Goal: Task Accomplishment & Management: Manage account settings

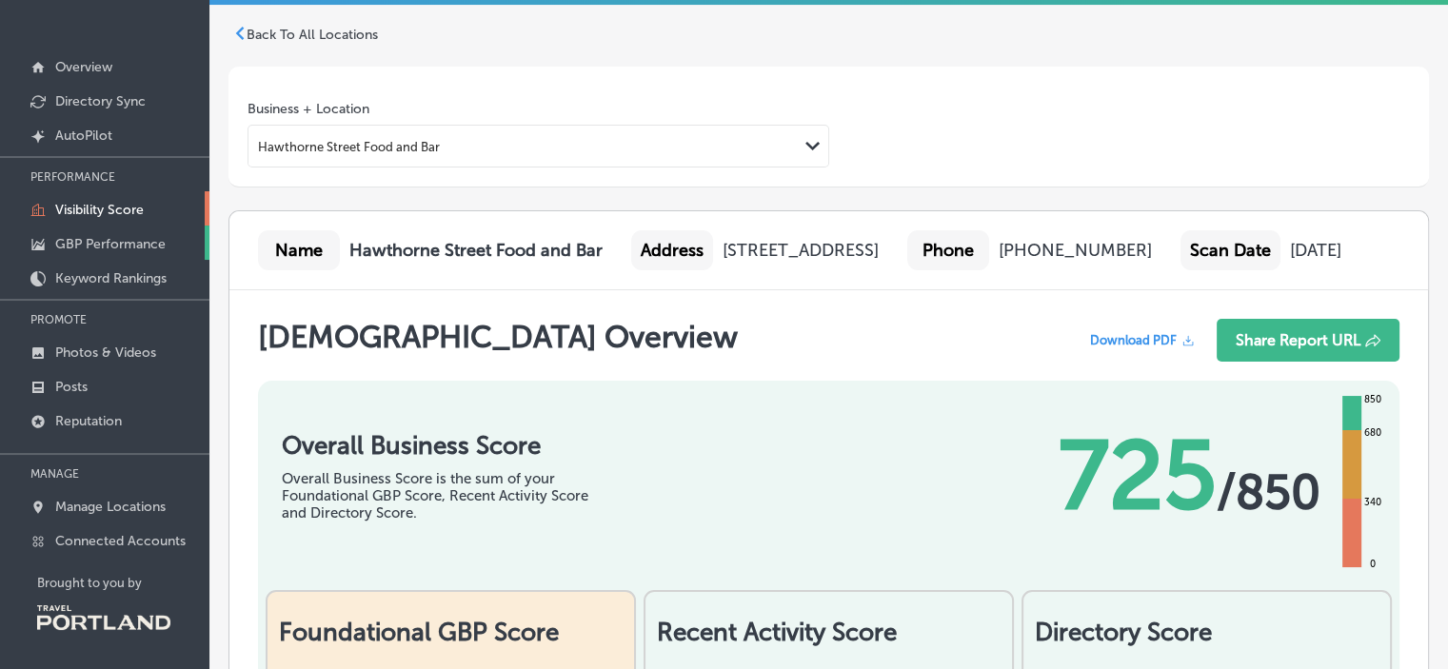
scroll to position [4570, 0]
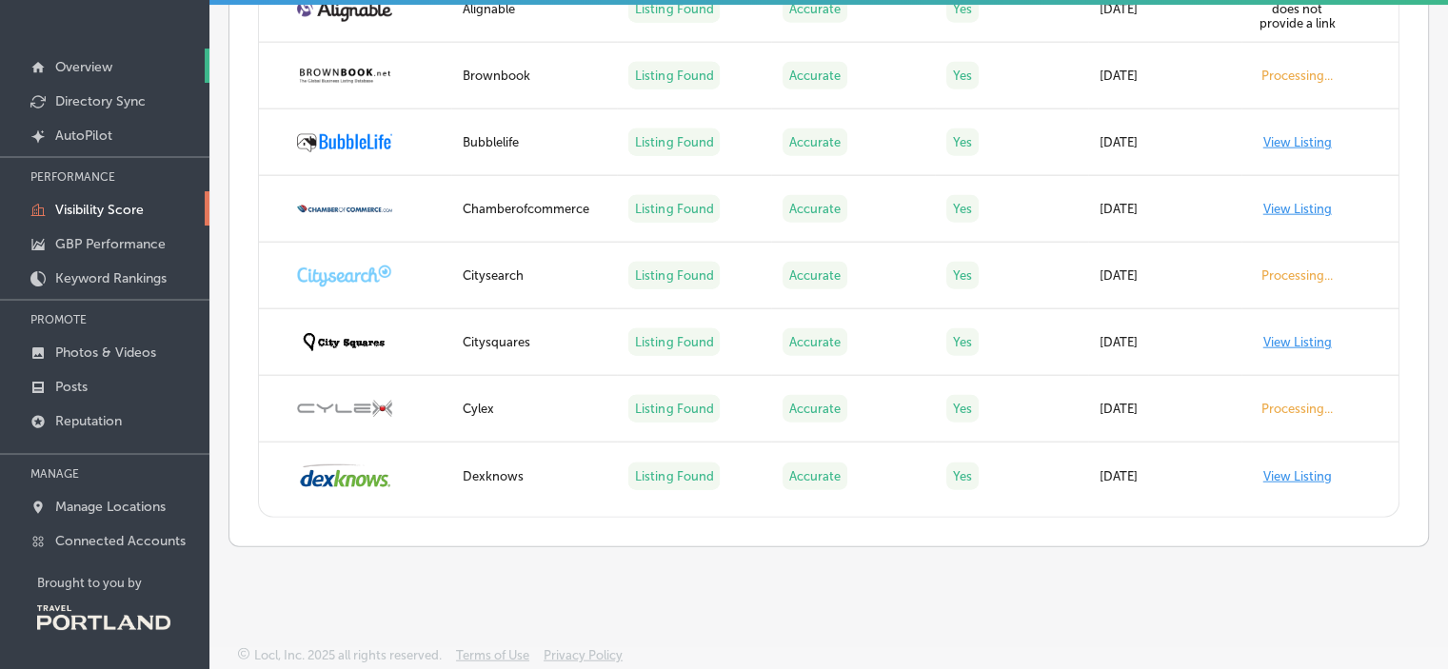
click at [65, 56] on link "Overview" at bounding box center [104, 66] width 209 height 34
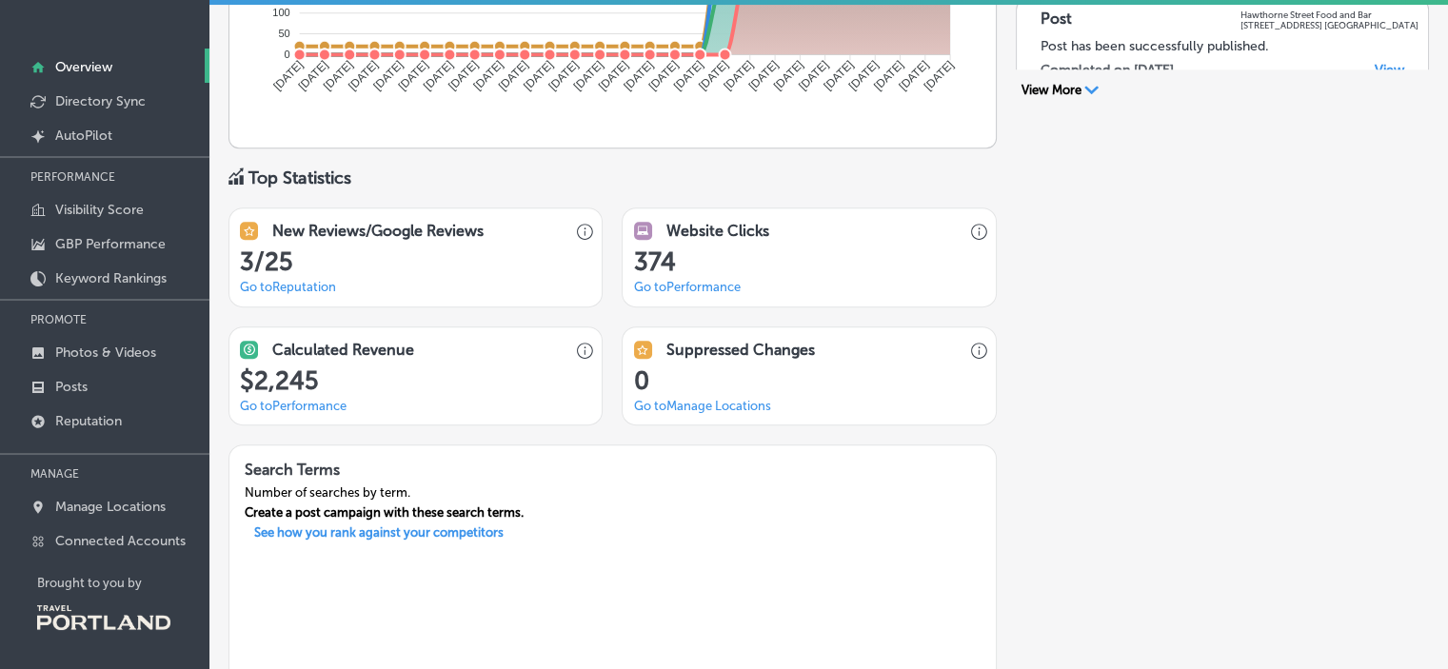
scroll to position [1468, 0]
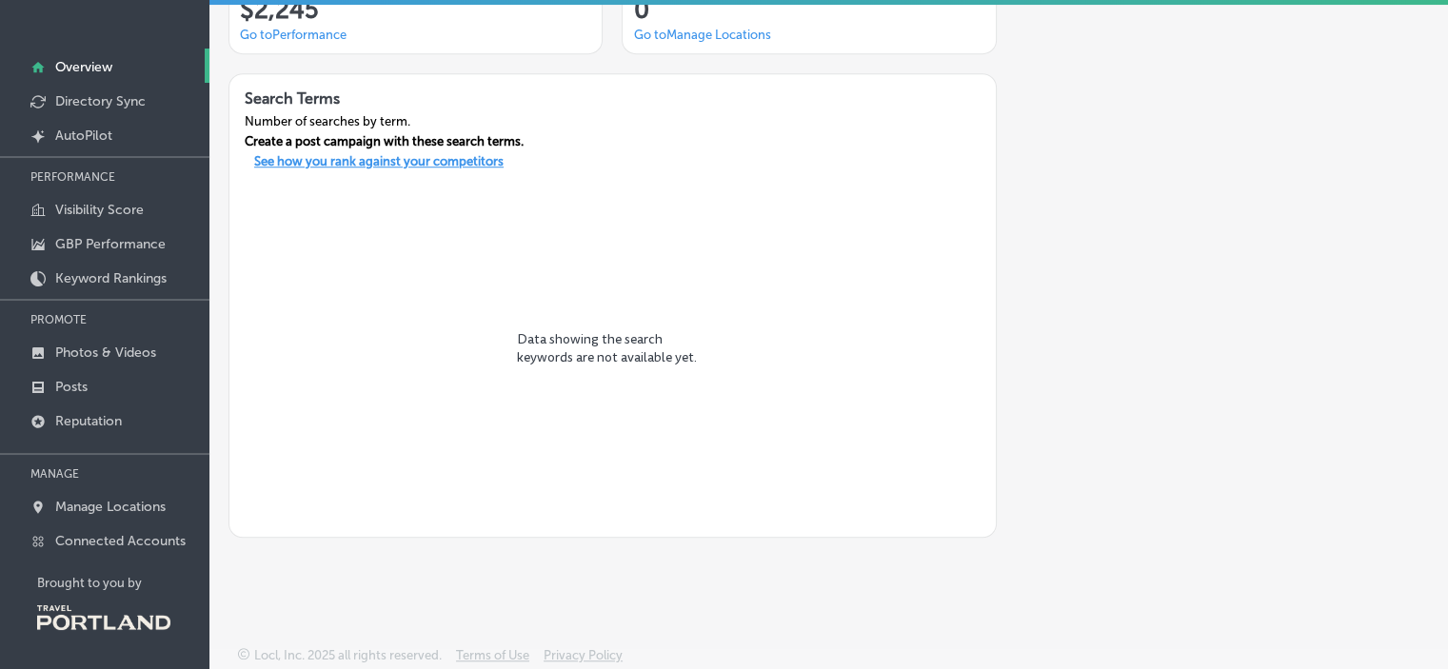
click at [298, 159] on p "See how you rank against your competitors" at bounding box center [379, 164] width 280 height 20
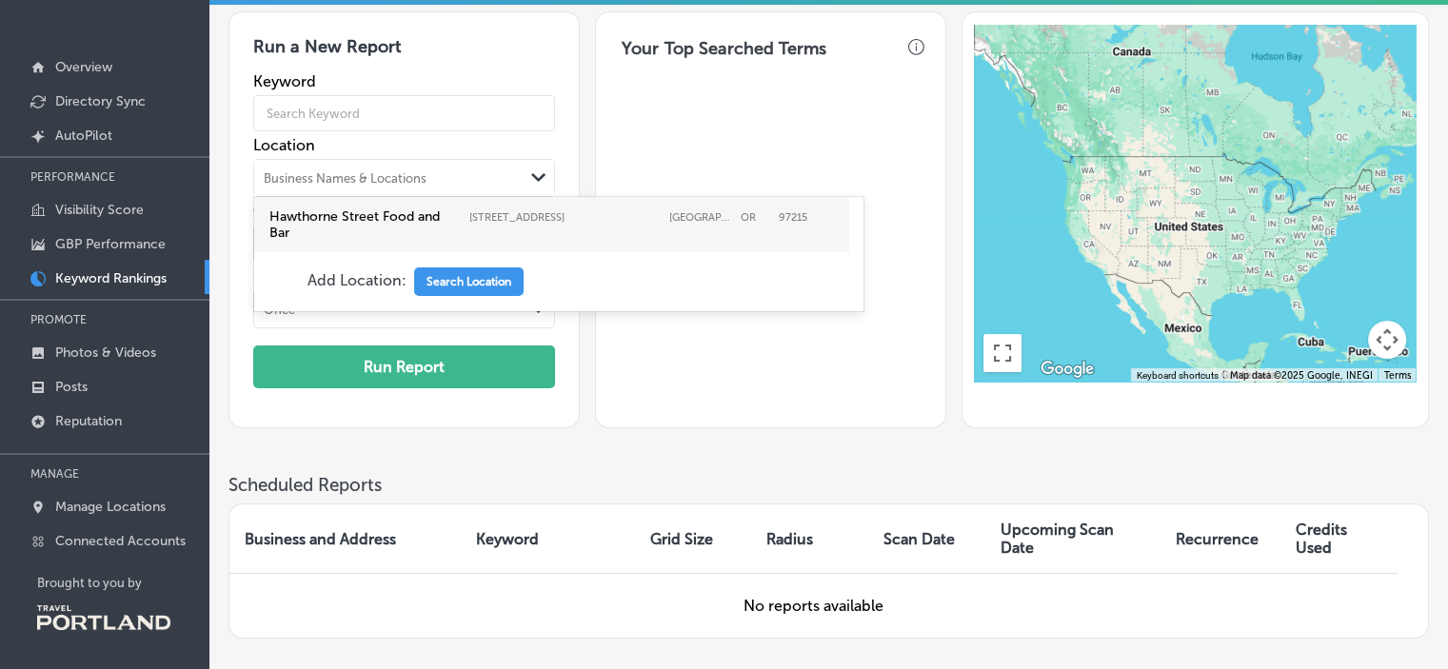
click at [369, 181] on div "Business Names & Locations" at bounding box center [345, 178] width 163 height 14
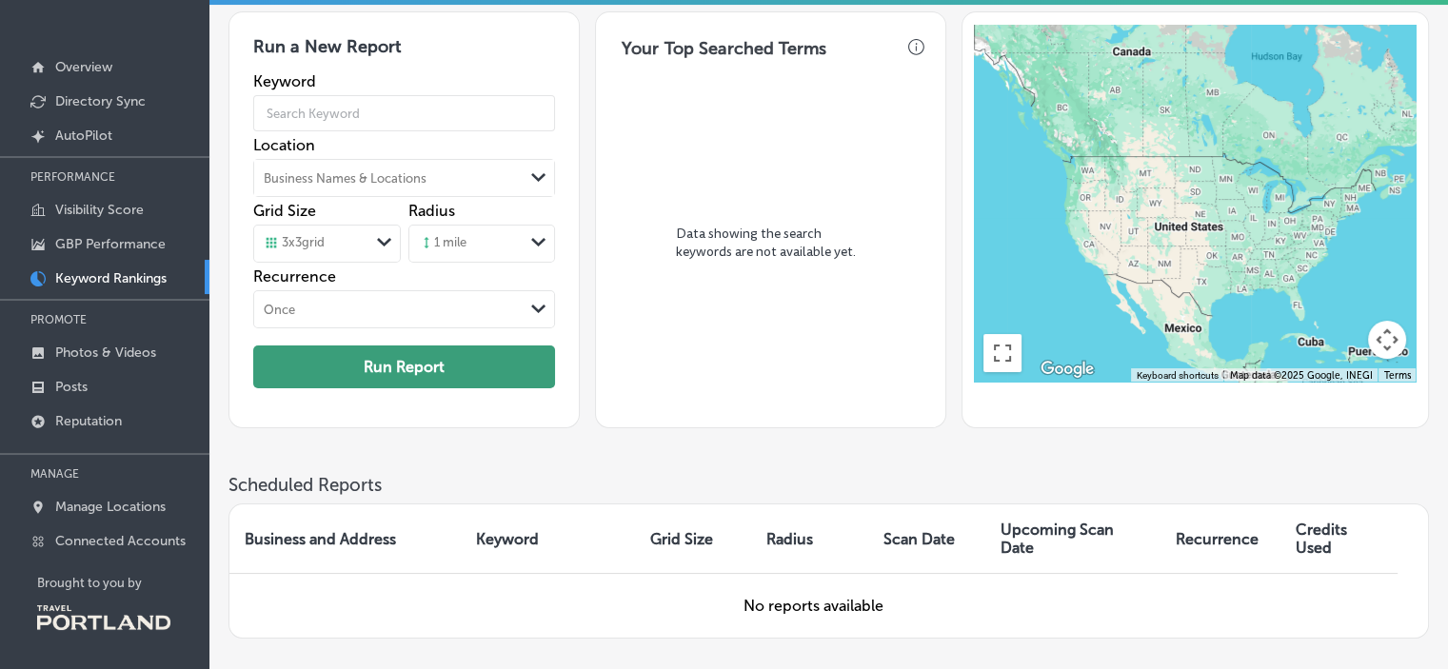
click at [414, 353] on button "Run Report" at bounding box center [404, 367] width 302 height 43
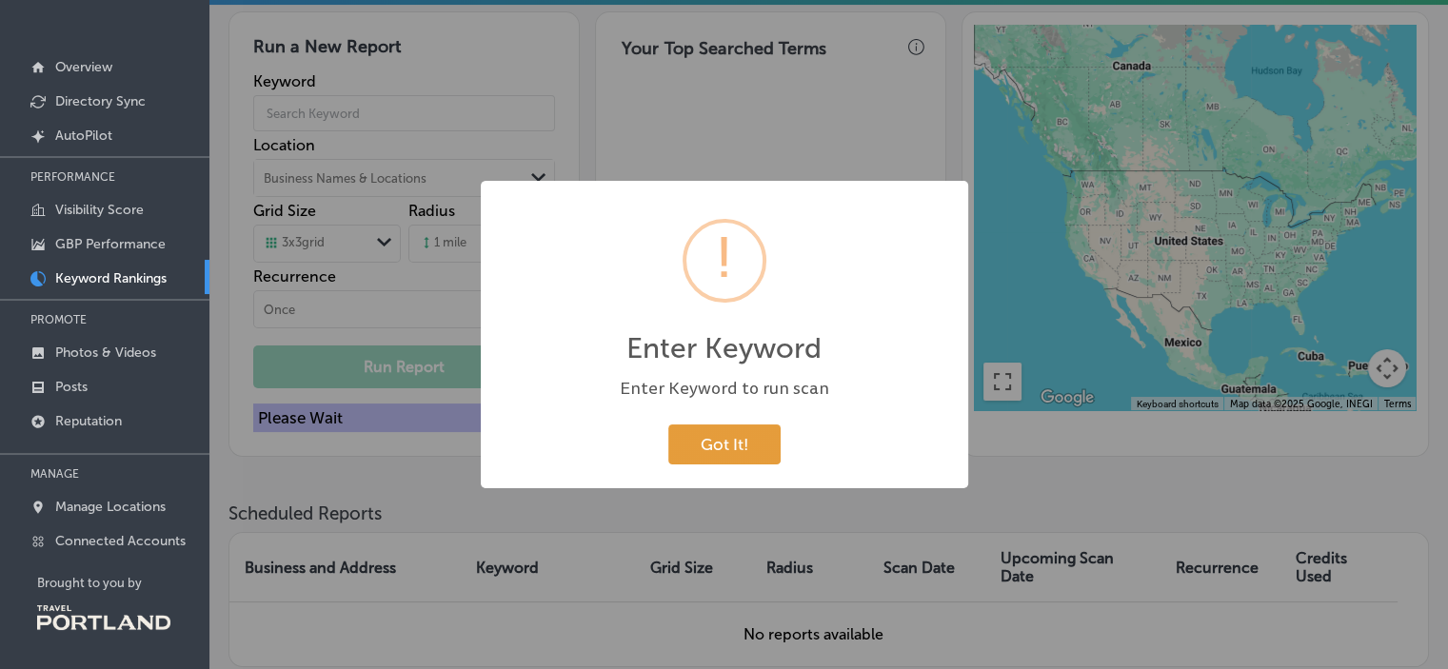
click at [727, 451] on button "Got It!" at bounding box center [724, 444] width 112 height 39
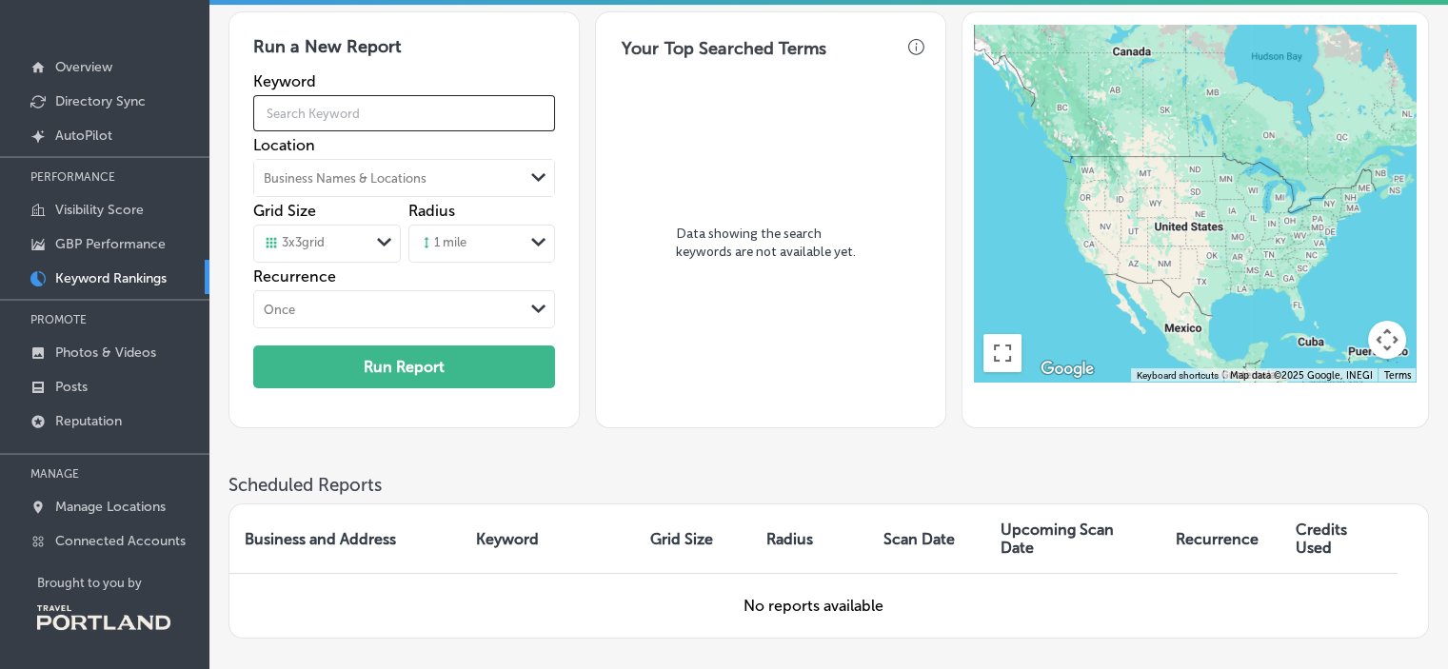
click at [409, 108] on input "text" at bounding box center [404, 113] width 302 height 53
type input "food carts"
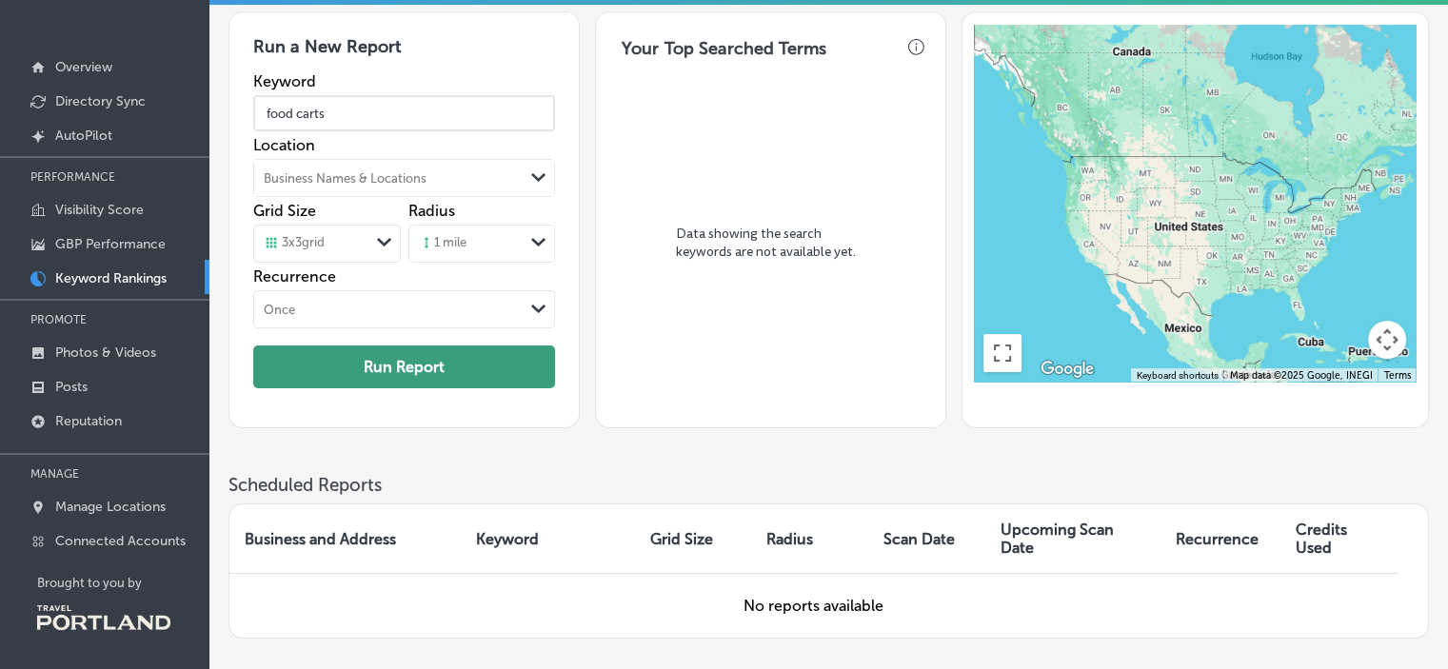
click at [283, 387] on button "Run Report" at bounding box center [404, 367] width 302 height 43
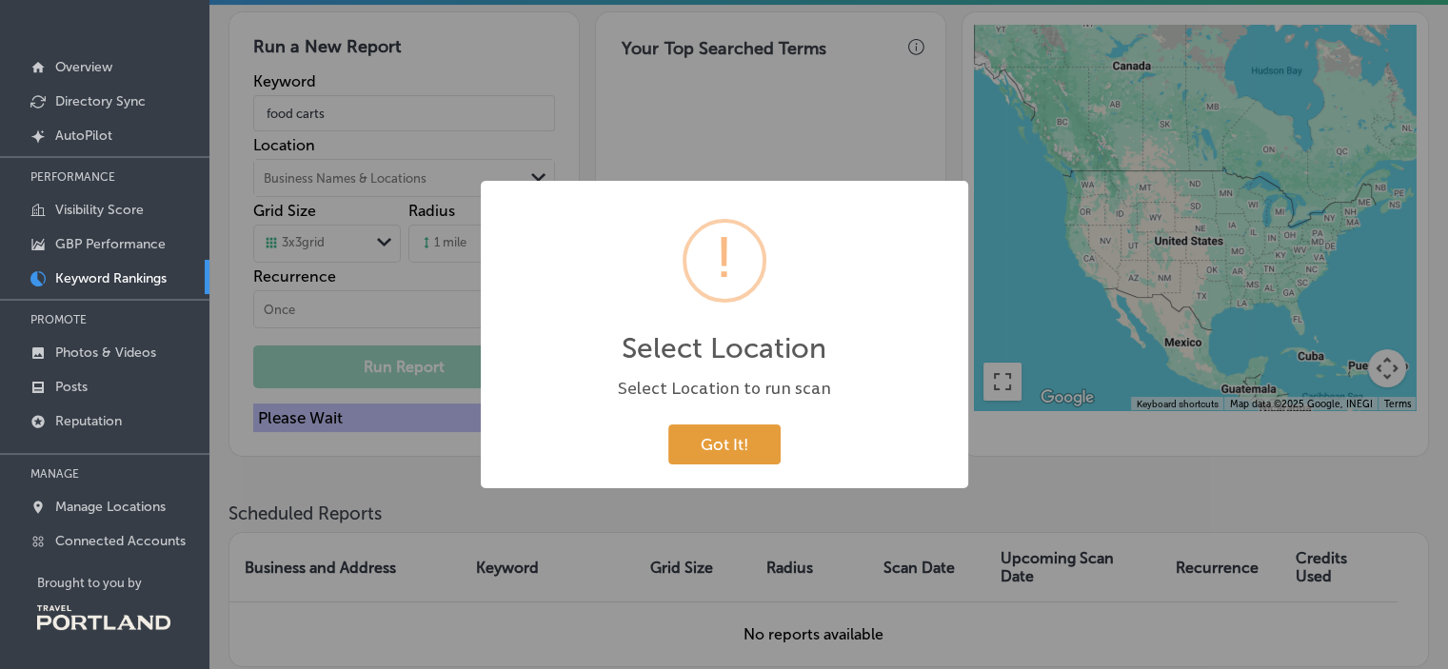
click at [751, 464] on button "Got It!" at bounding box center [724, 444] width 112 height 39
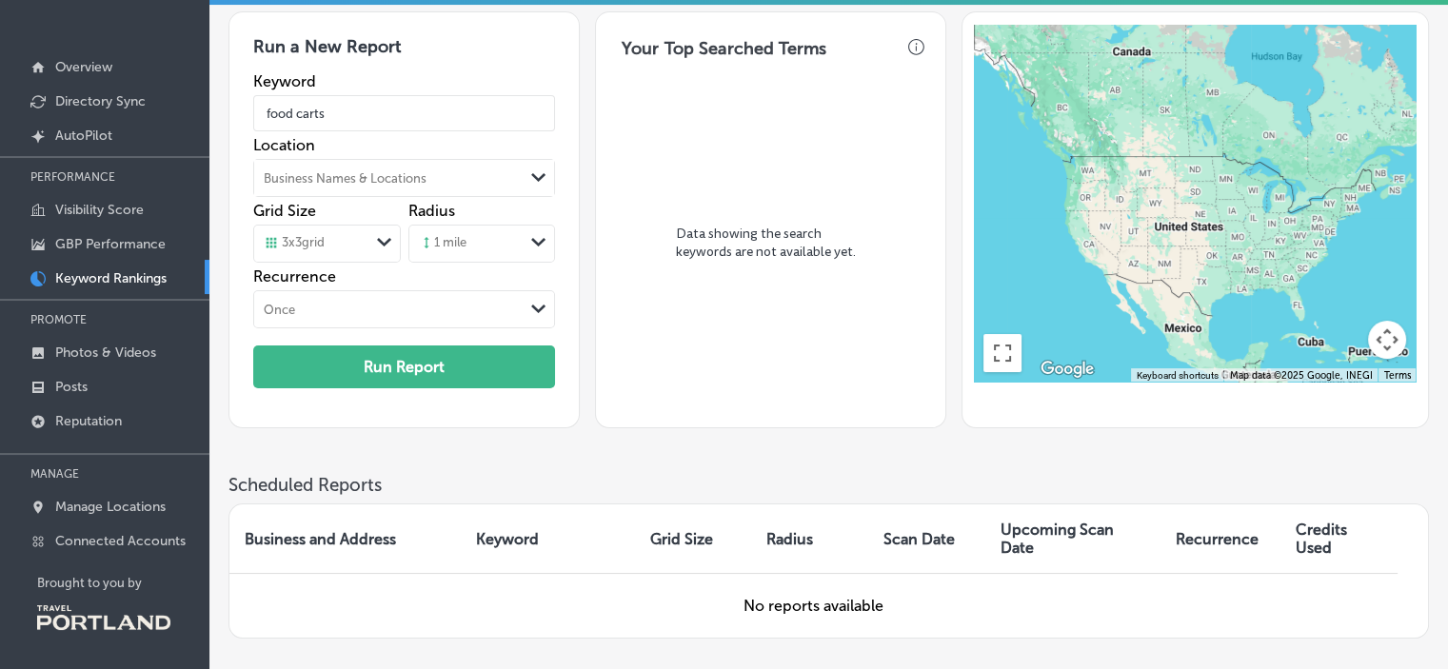
click at [478, 165] on div "Business Names & Locations" at bounding box center [388, 178] width 269 height 29
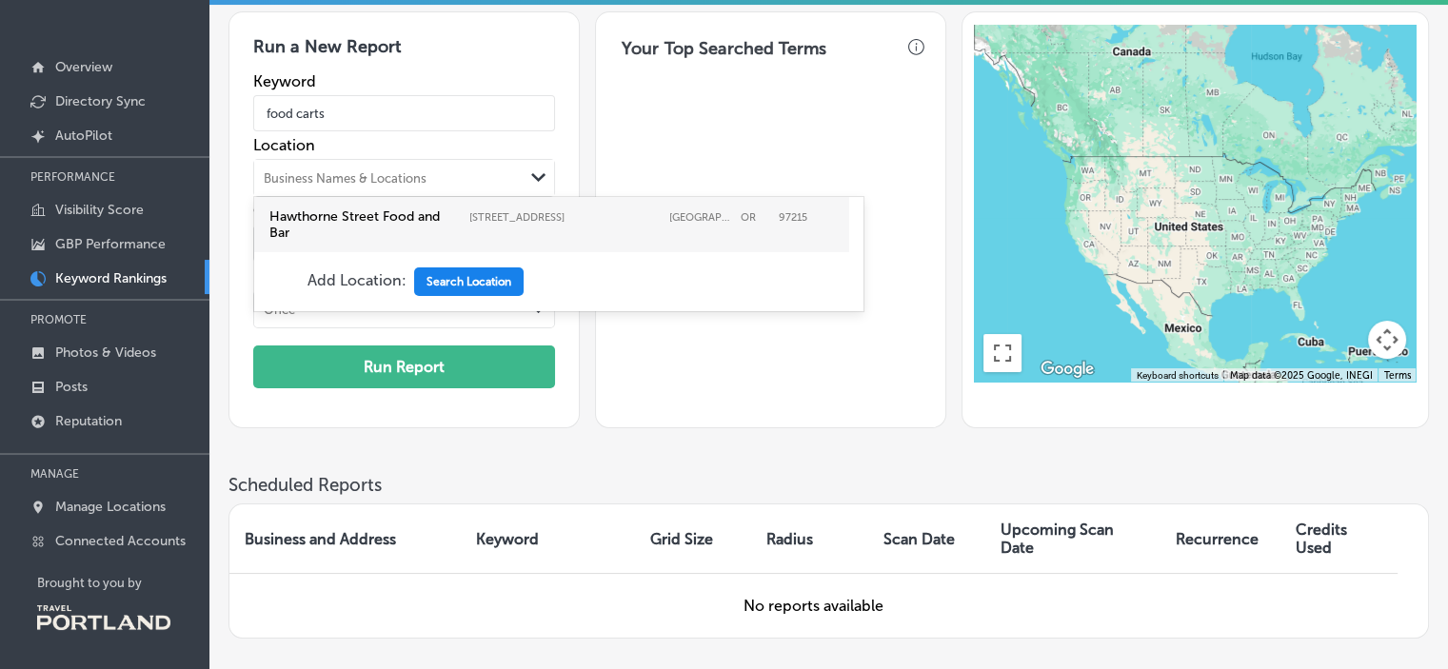
click at [455, 283] on button "Search Location" at bounding box center [469, 282] width 110 height 29
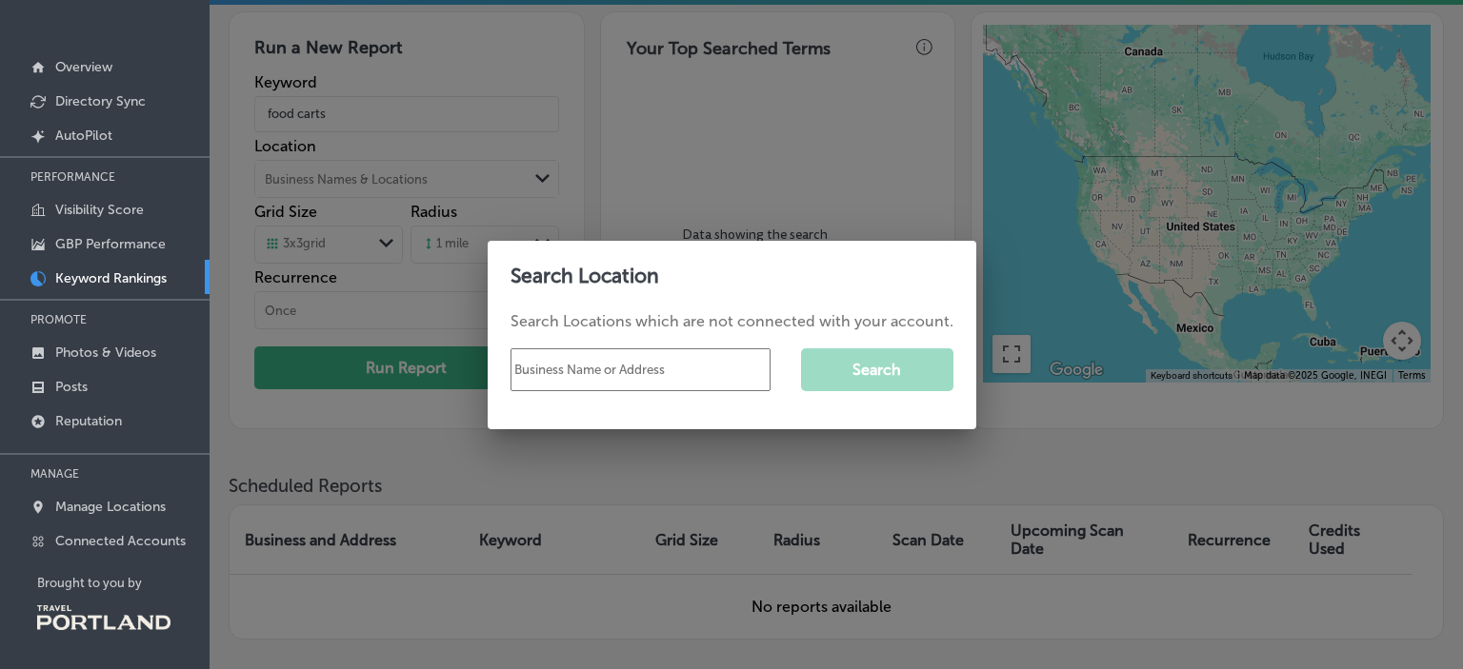
click at [610, 384] on input "text" at bounding box center [640, 370] width 260 height 43
type input "hawthorne assylum"
click at [857, 381] on button "Search" at bounding box center [877, 370] width 152 height 43
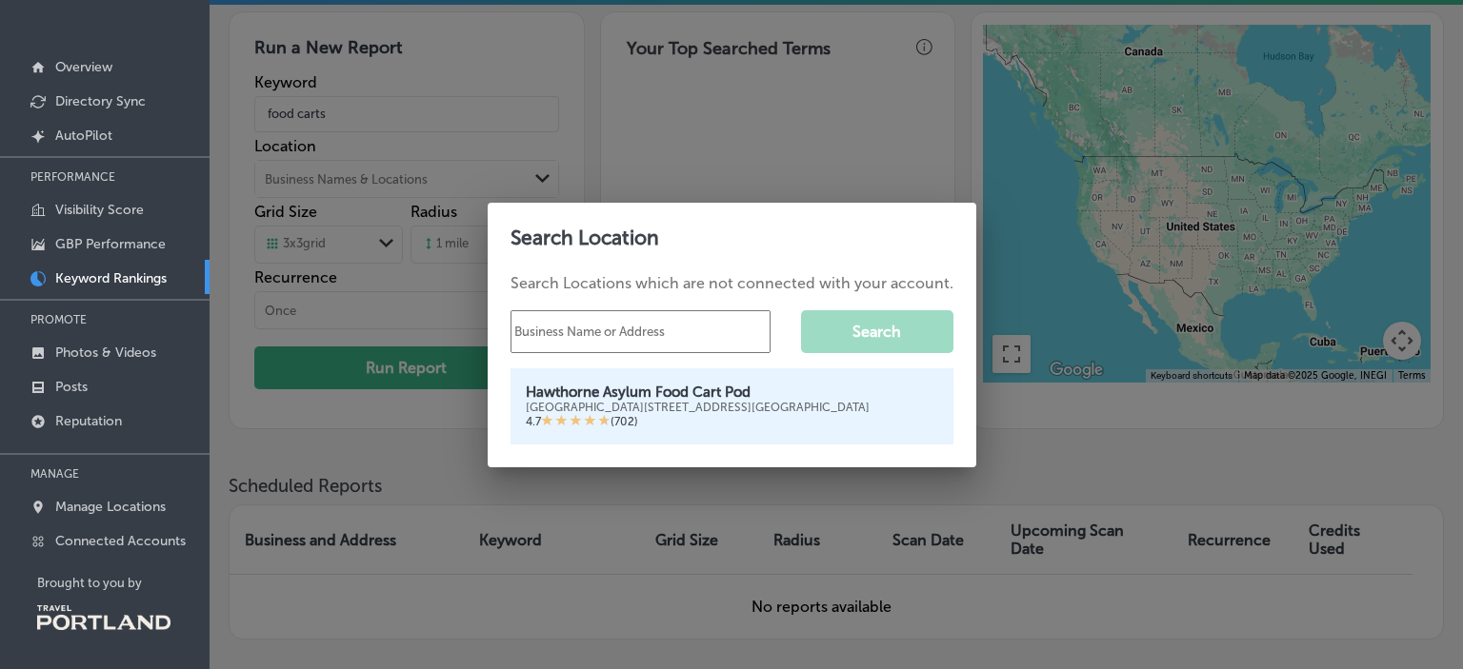
click at [673, 421] on div "4.7 ( 702 )" at bounding box center [732, 421] width 412 height 15
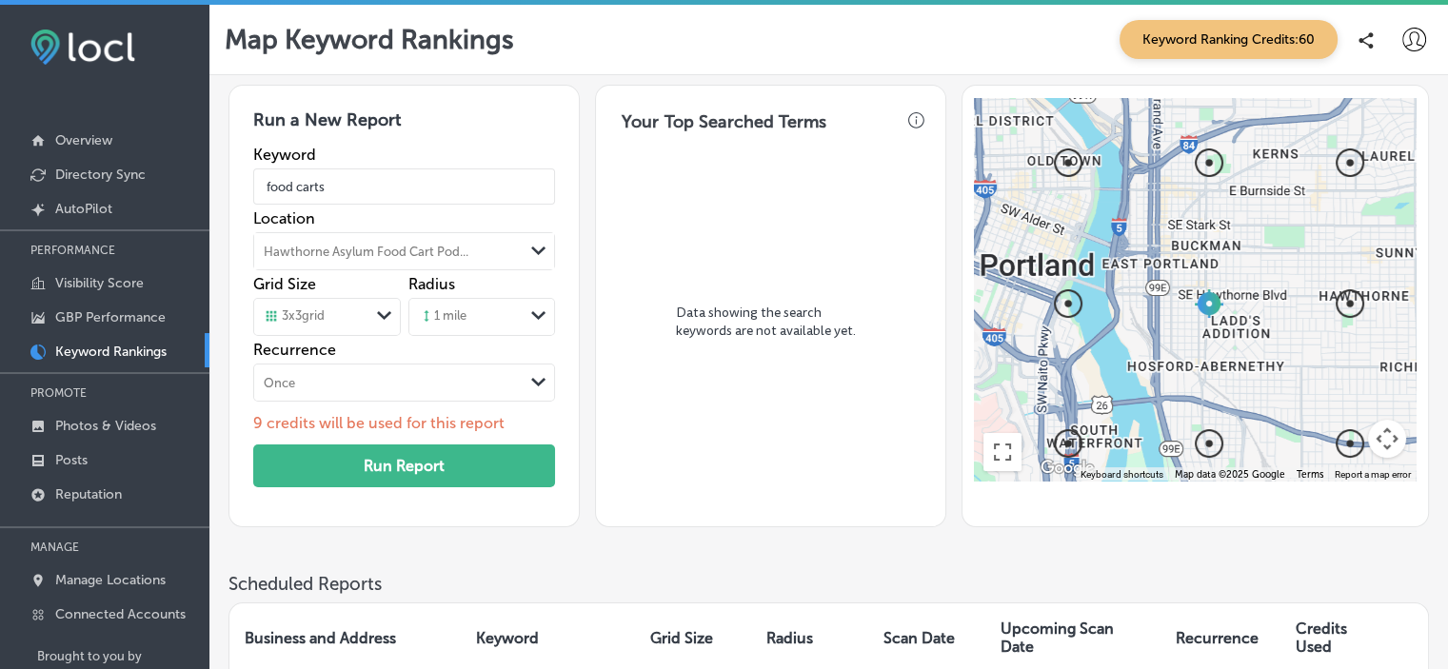
scroll to position [73, 0]
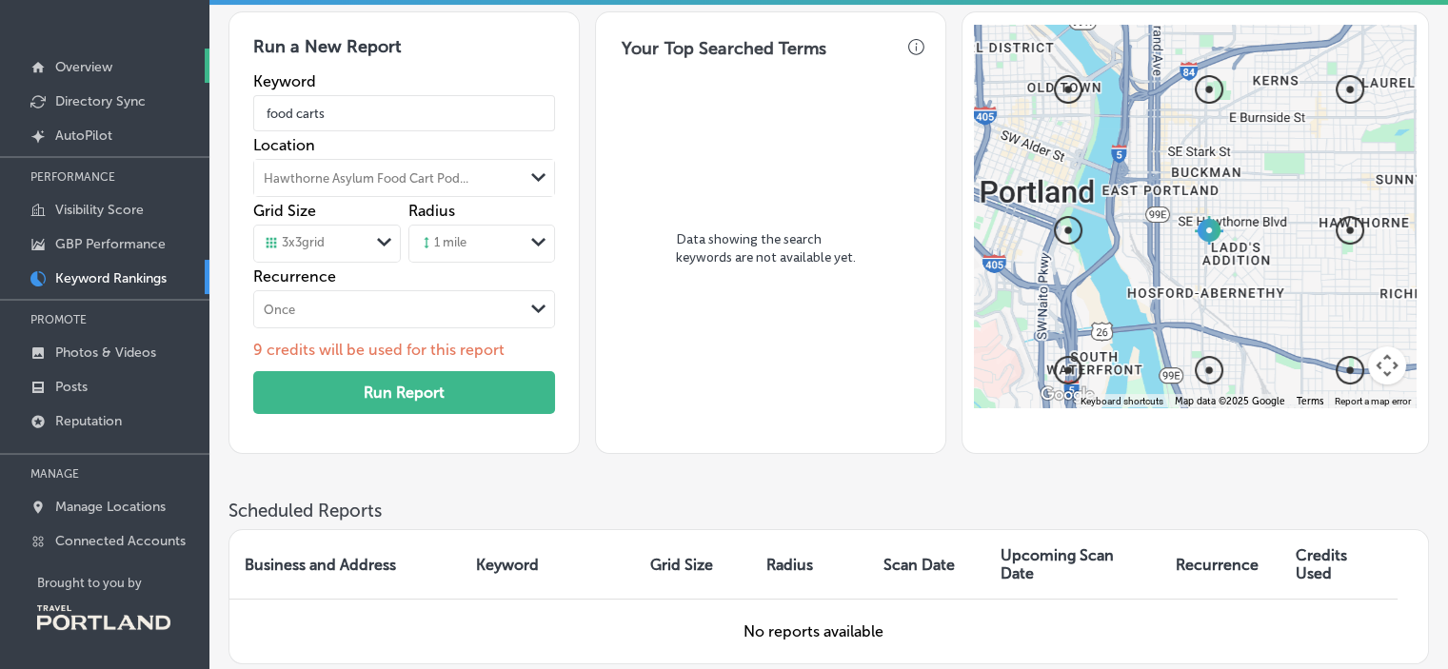
click at [95, 73] on p "Overview" at bounding box center [83, 67] width 57 height 16
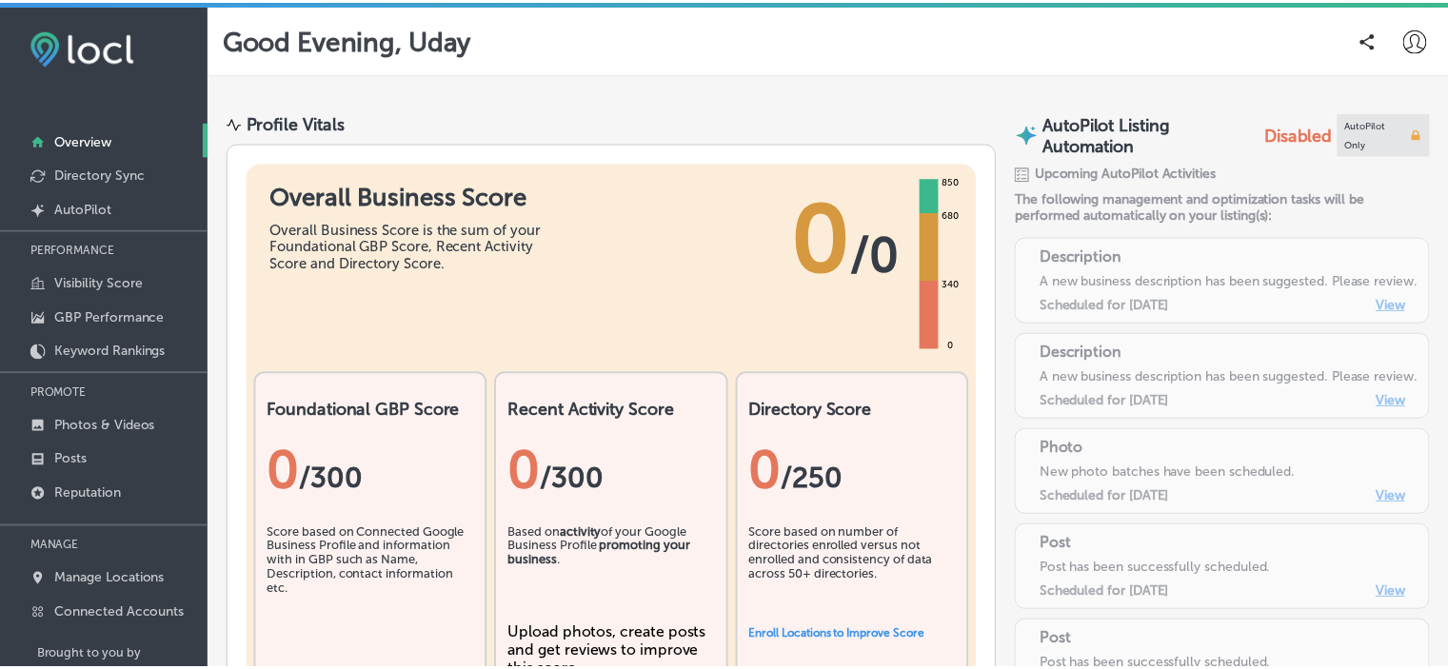
scroll to position [73, 0]
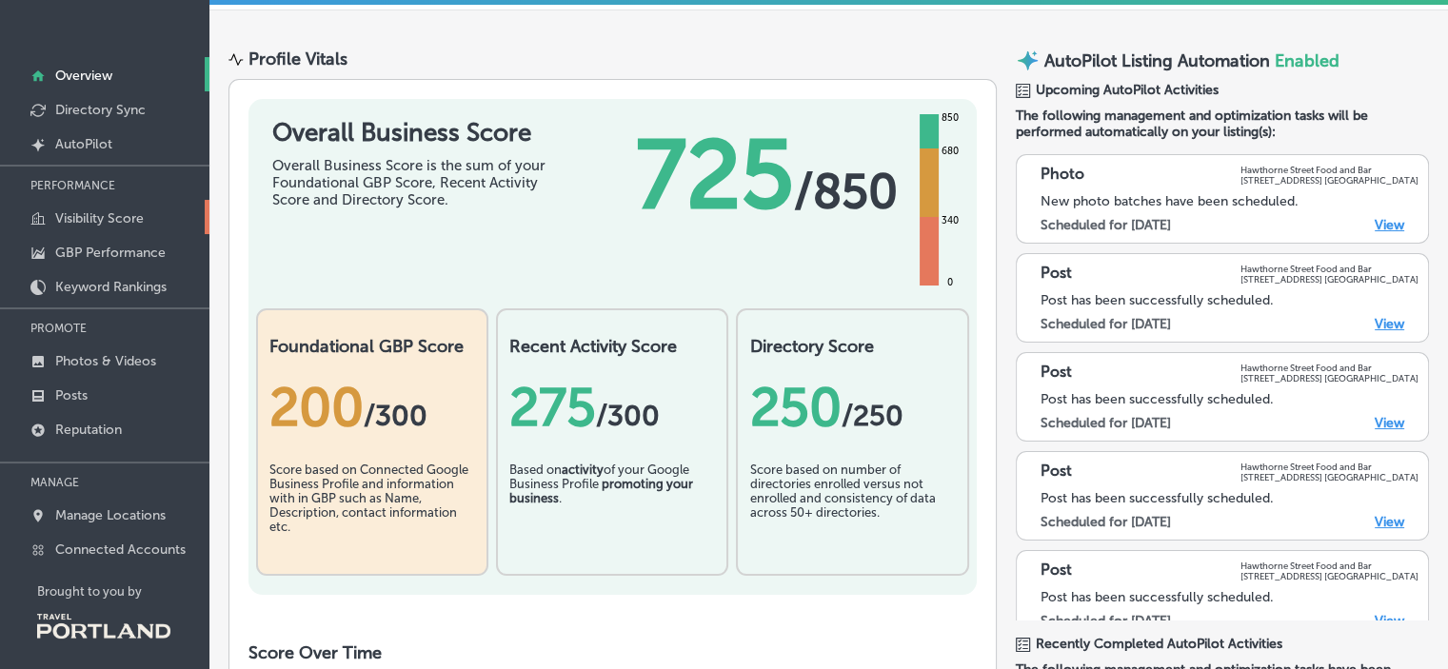
click at [87, 218] on p "Visibility Score" at bounding box center [99, 218] width 89 height 16
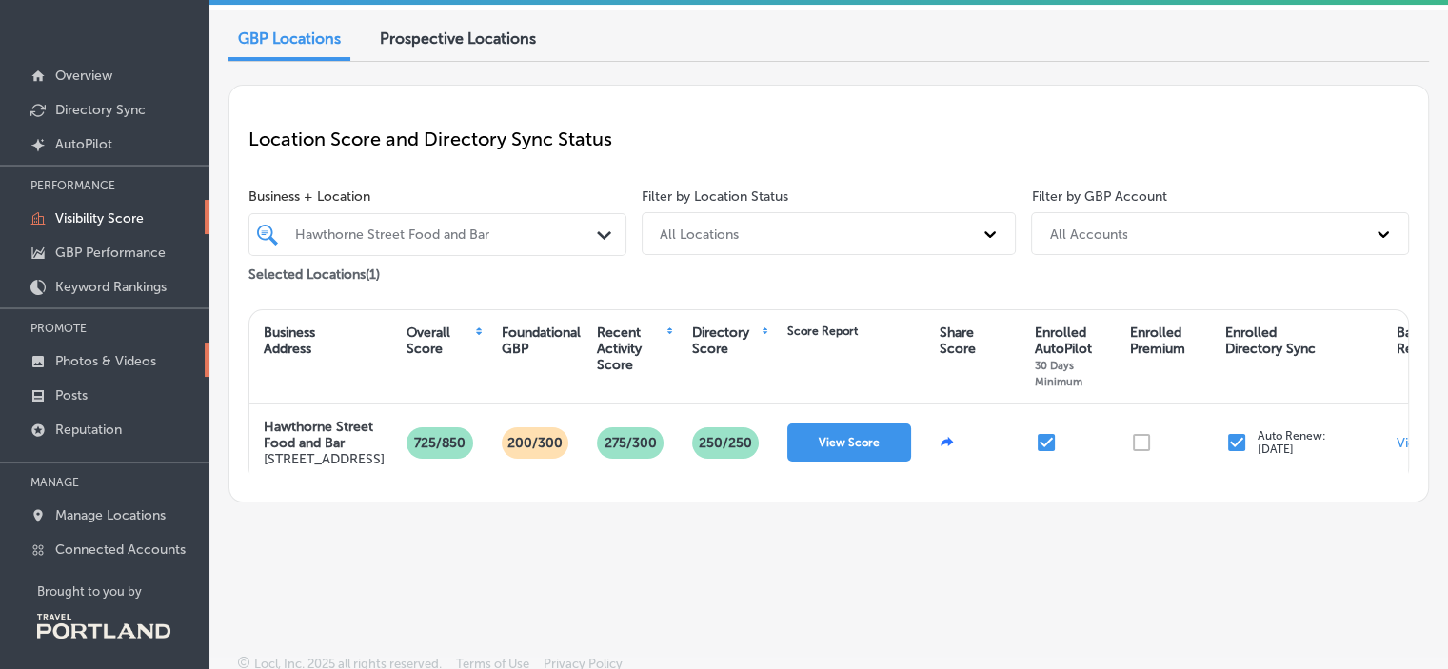
click at [104, 362] on p "Photos & Videos" at bounding box center [105, 361] width 101 height 16
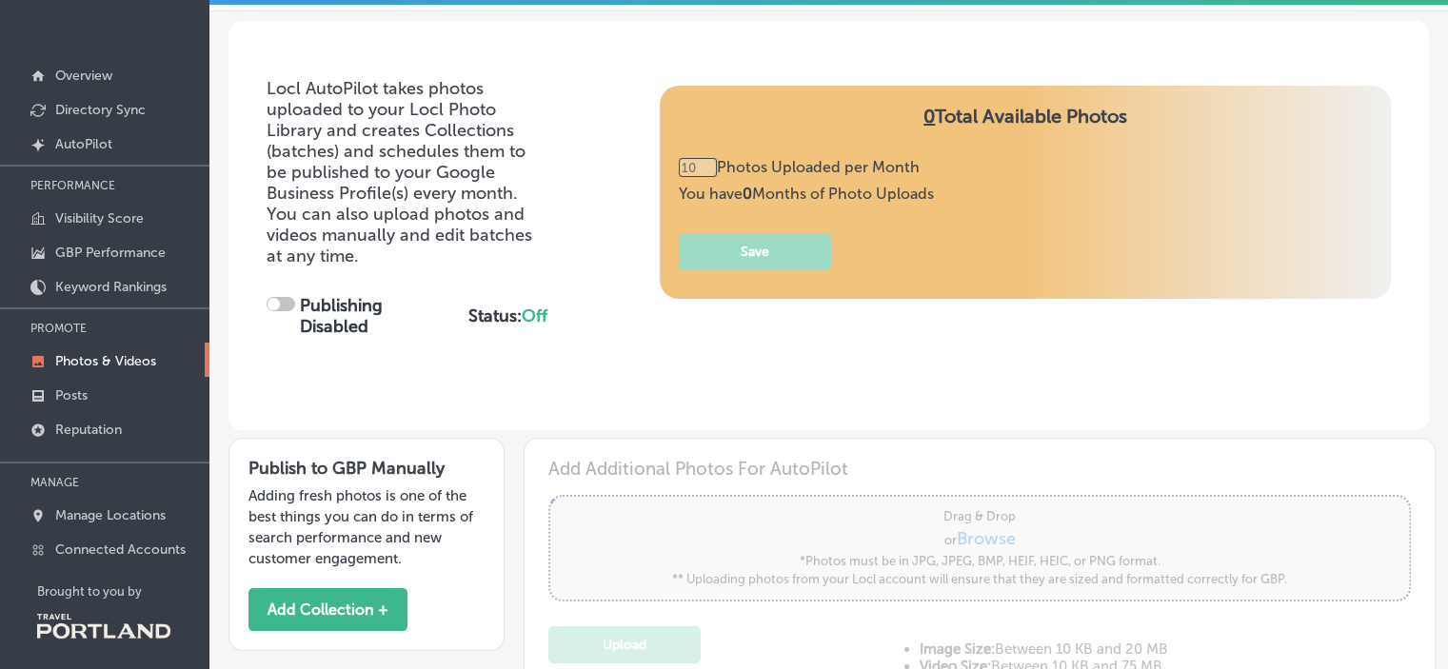
type input "0"
checkbox input "true"
type input "5"
click at [104, 362] on p "Photos & Videos" at bounding box center [105, 361] width 101 height 16
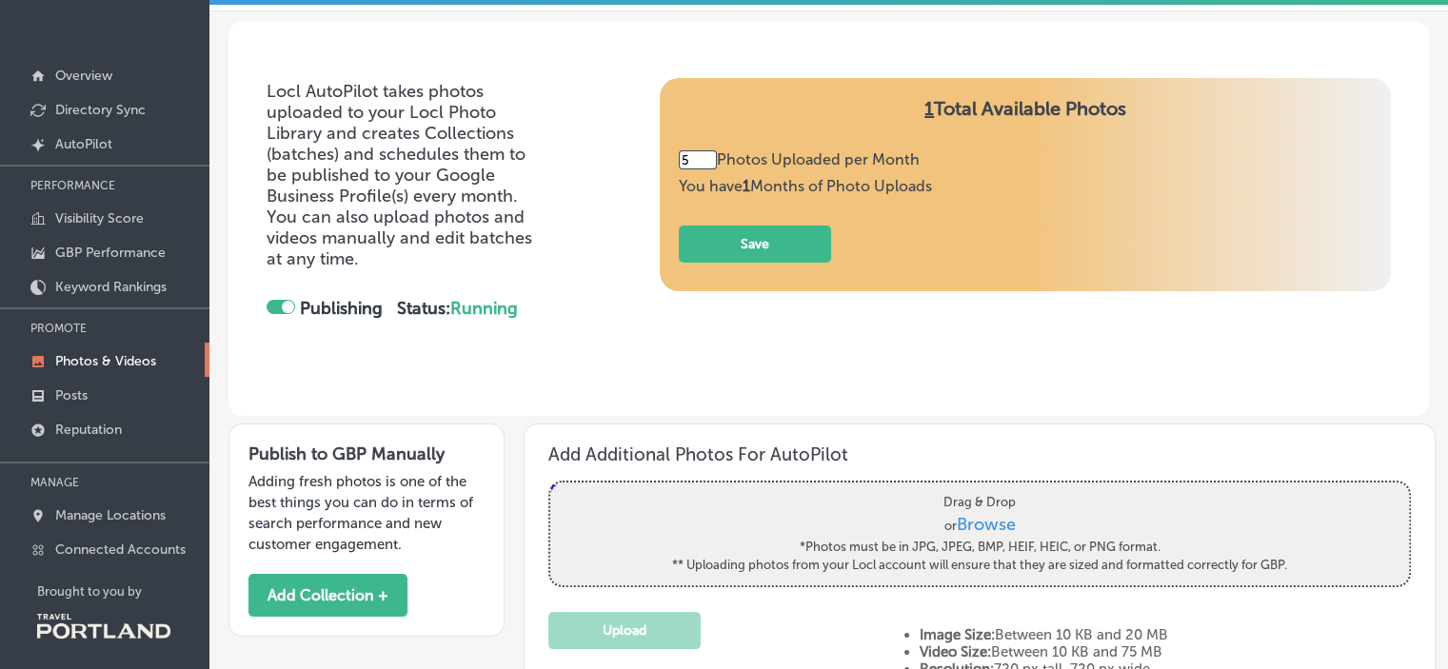
click at [942, 315] on div "Locl AutoPilot takes photos uploaded to your Locl Photo Library and creates Col…" at bounding box center [829, 218] width 1125 height 281
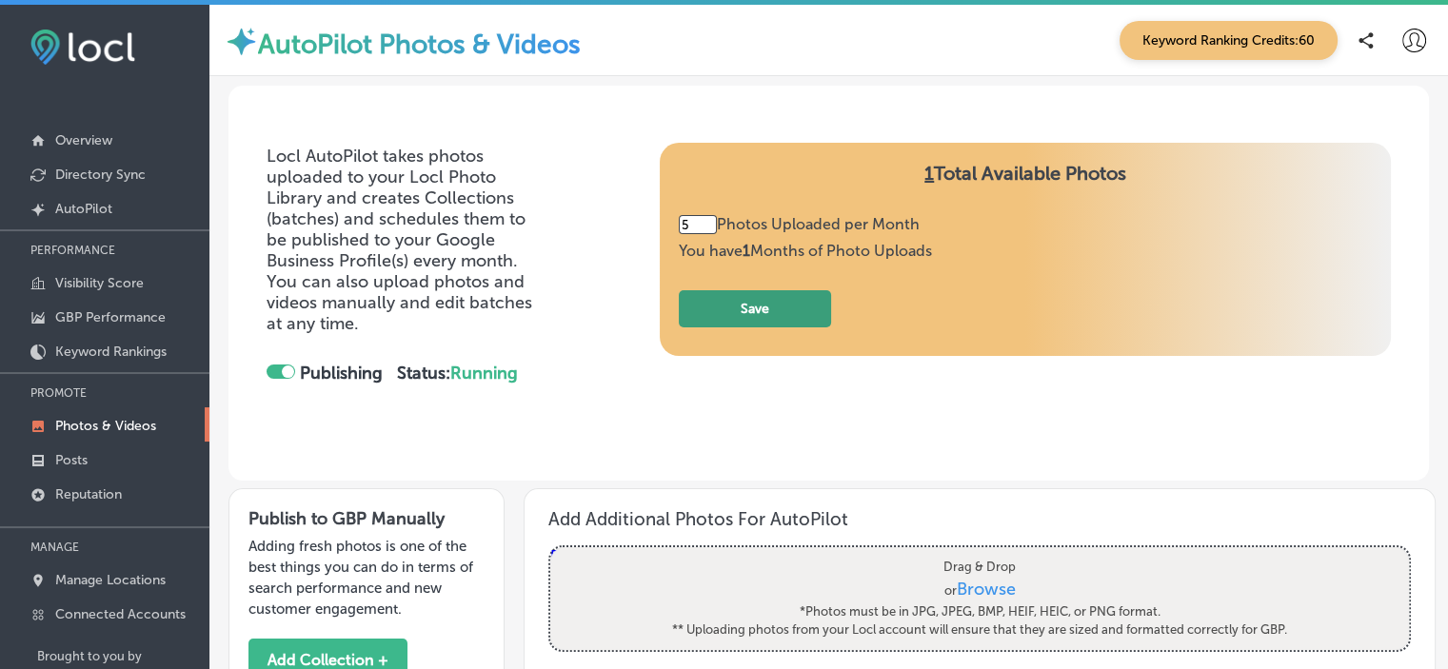
click at [707, 328] on button "Save" at bounding box center [755, 308] width 152 height 37
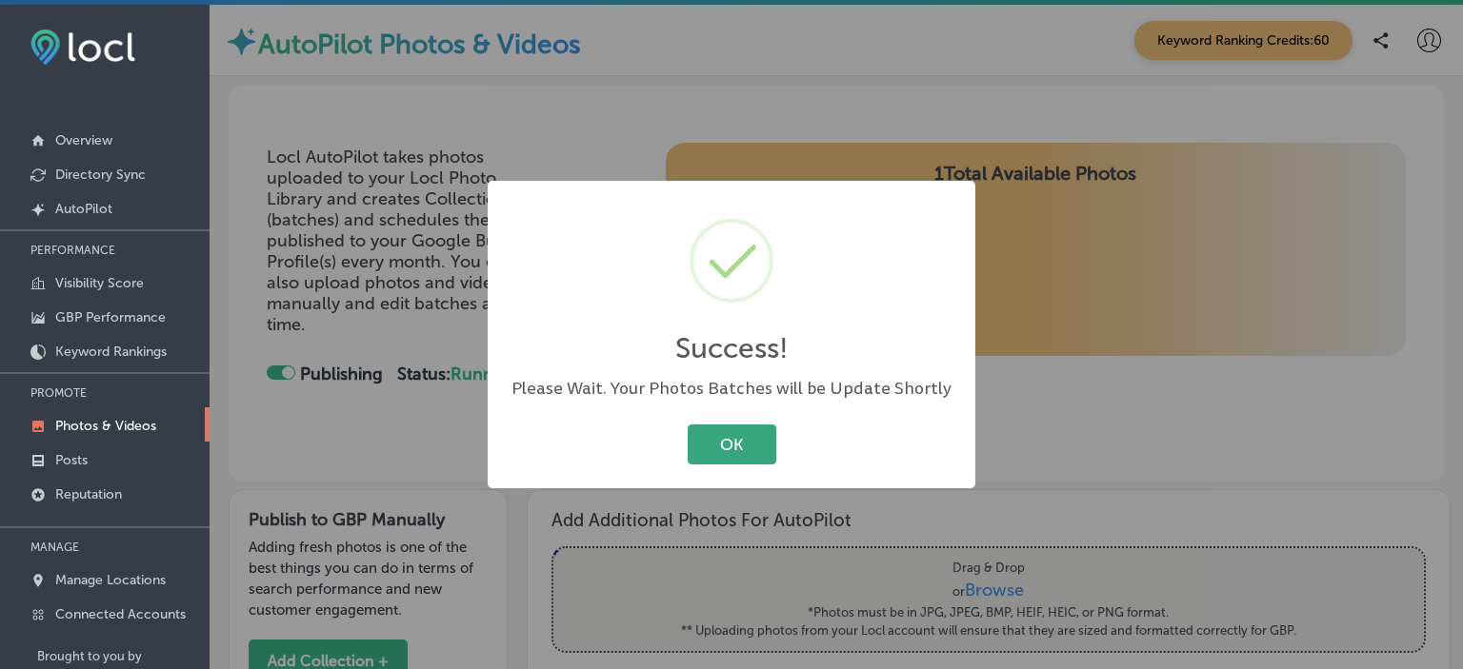
click at [752, 451] on button "OK" at bounding box center [731, 444] width 89 height 39
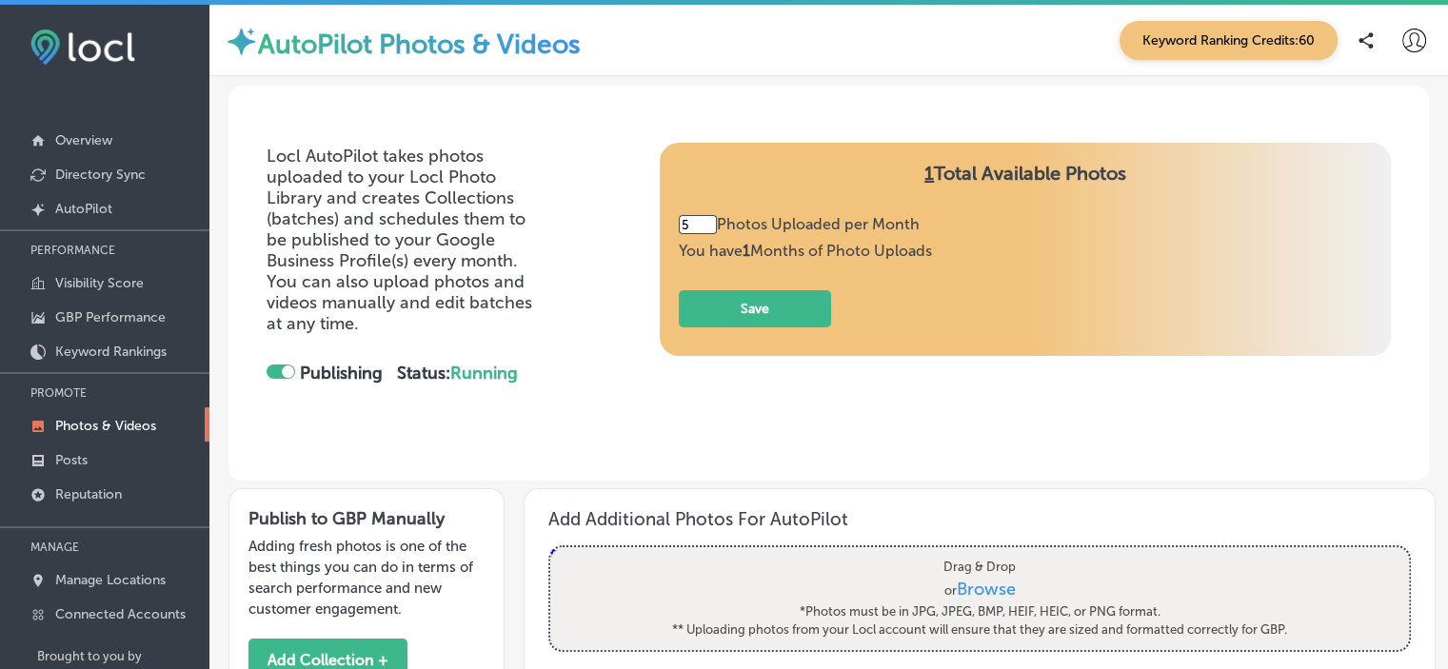
scroll to position [73, 0]
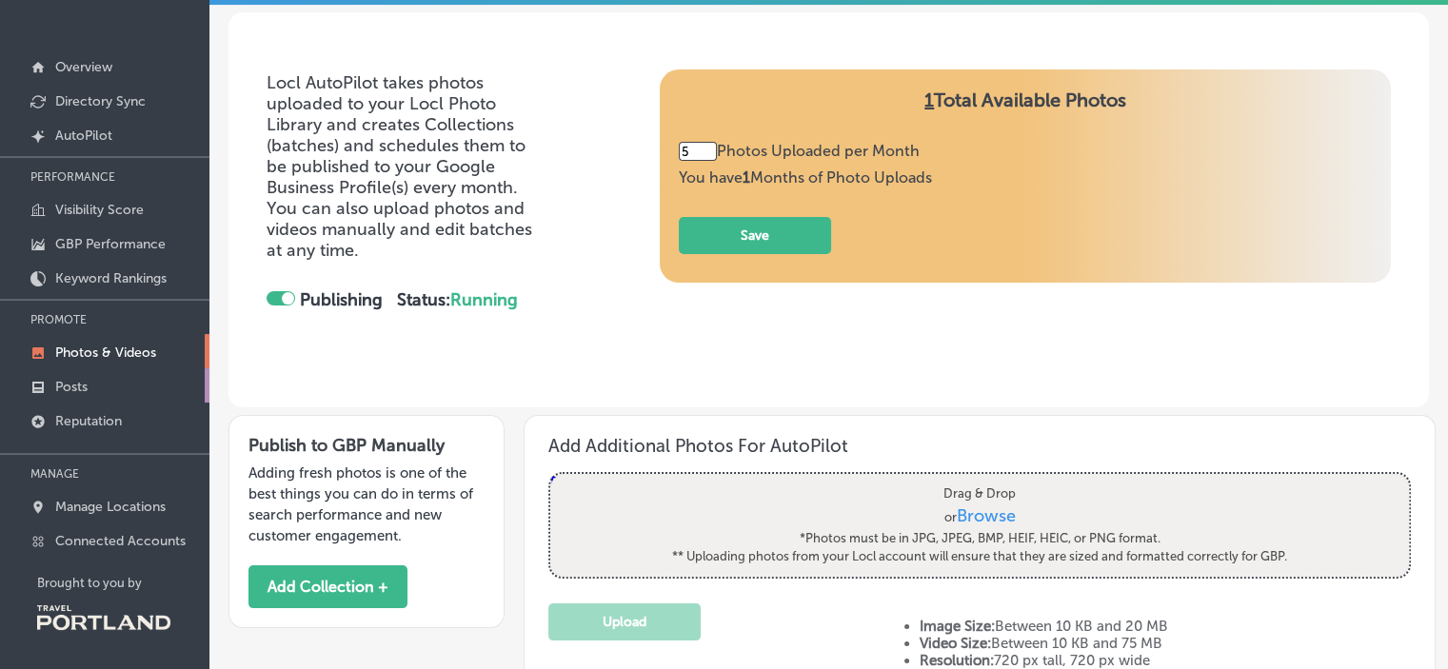
click at [99, 386] on link "Posts" at bounding box center [104, 386] width 209 height 34
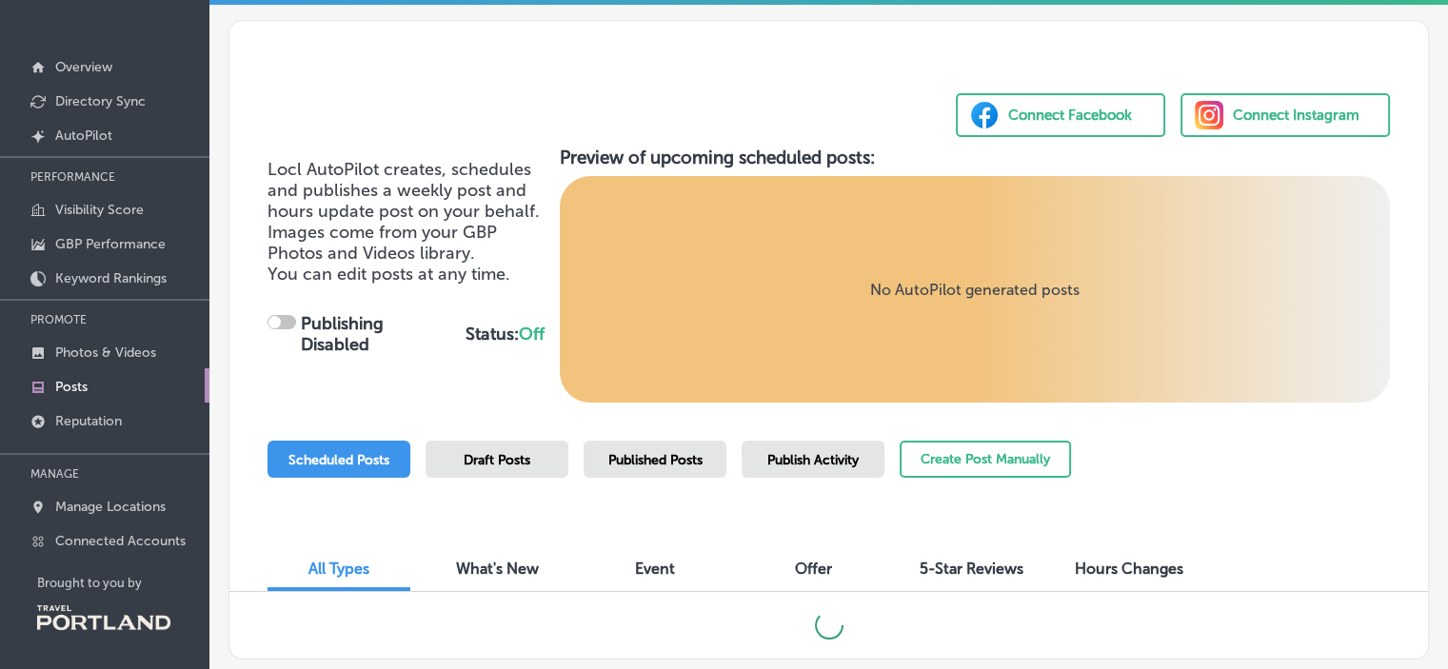
checkbox input "true"
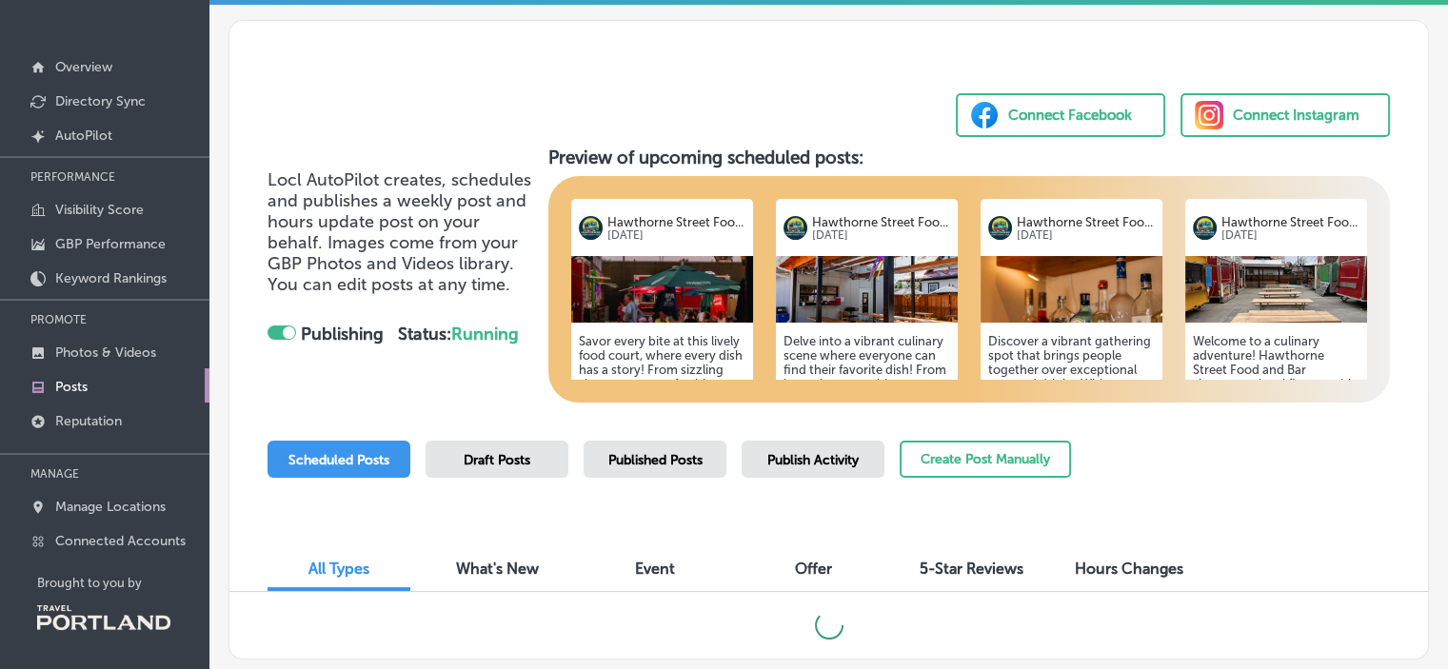
scroll to position [112, 0]
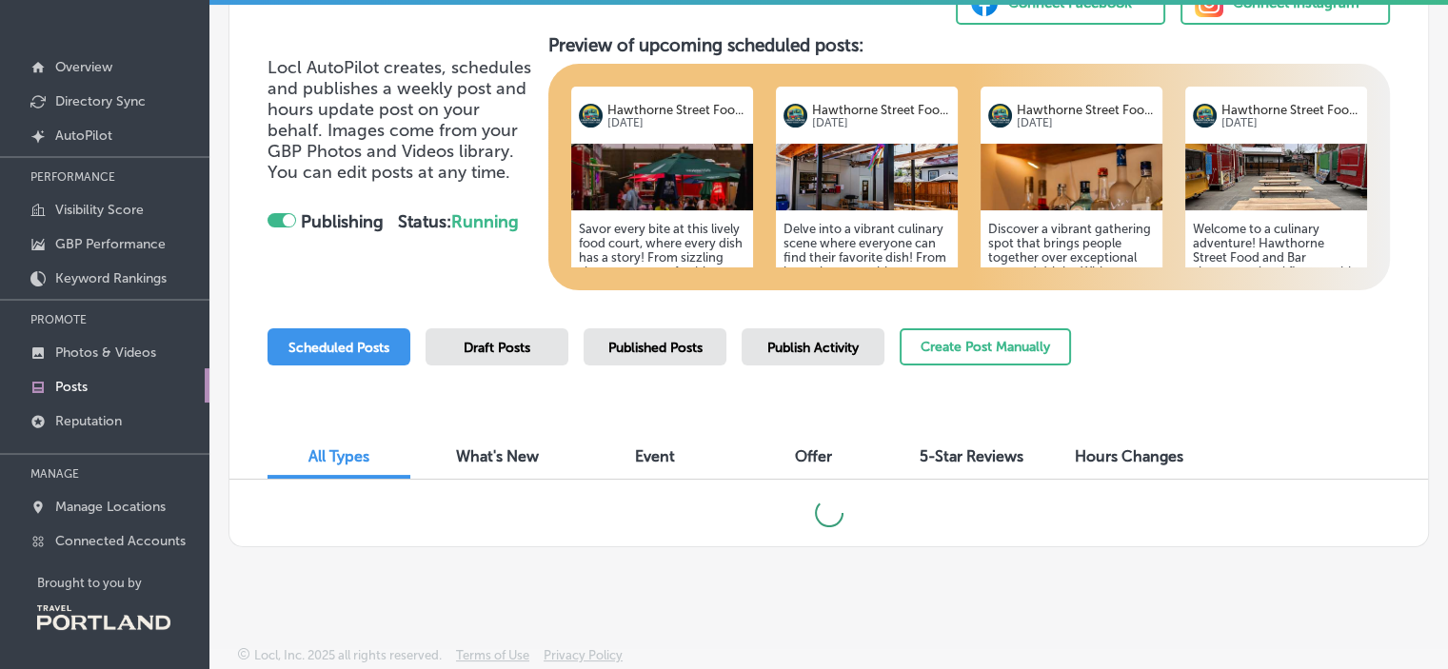
click at [1432, 267] on div "Connect Facebook Connect Instagram Locl AutoPilot creates, schedules and publis…" at bounding box center [828, 223] width 1239 height 667
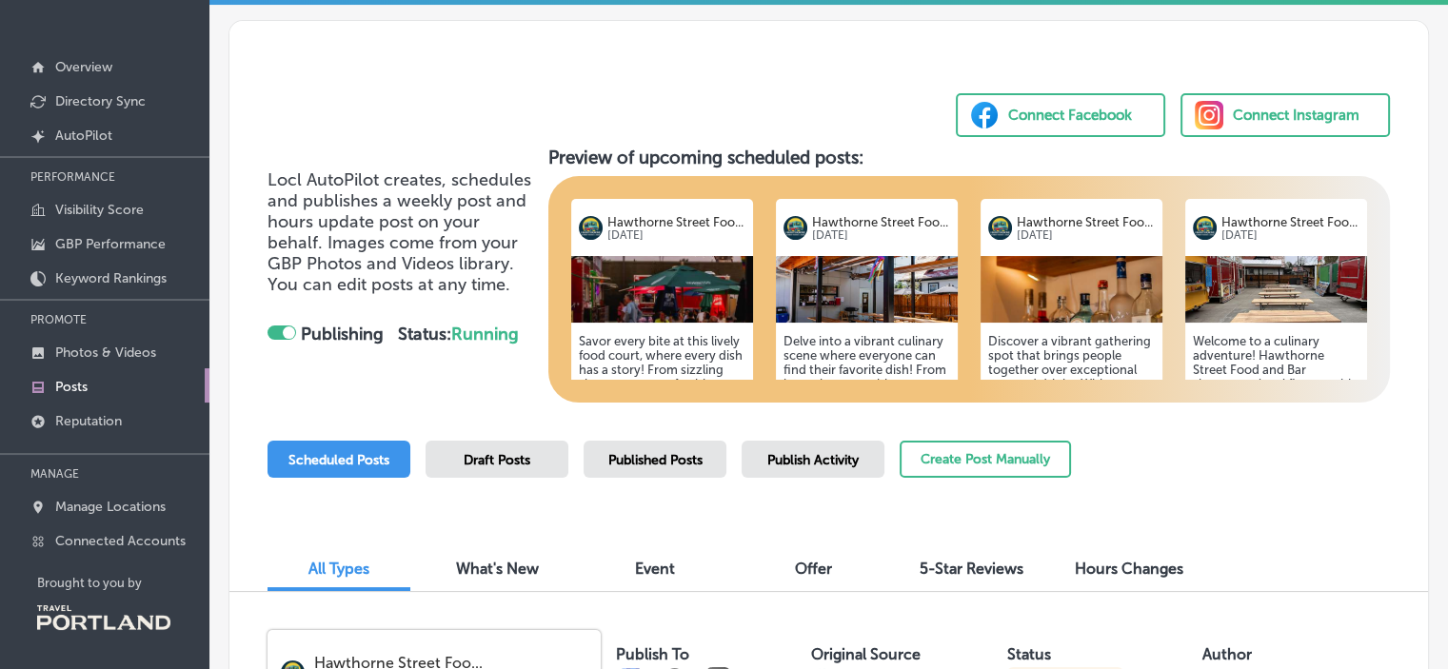
click at [1240, 114] on div "Connect Instagram" at bounding box center [1296, 115] width 127 height 29
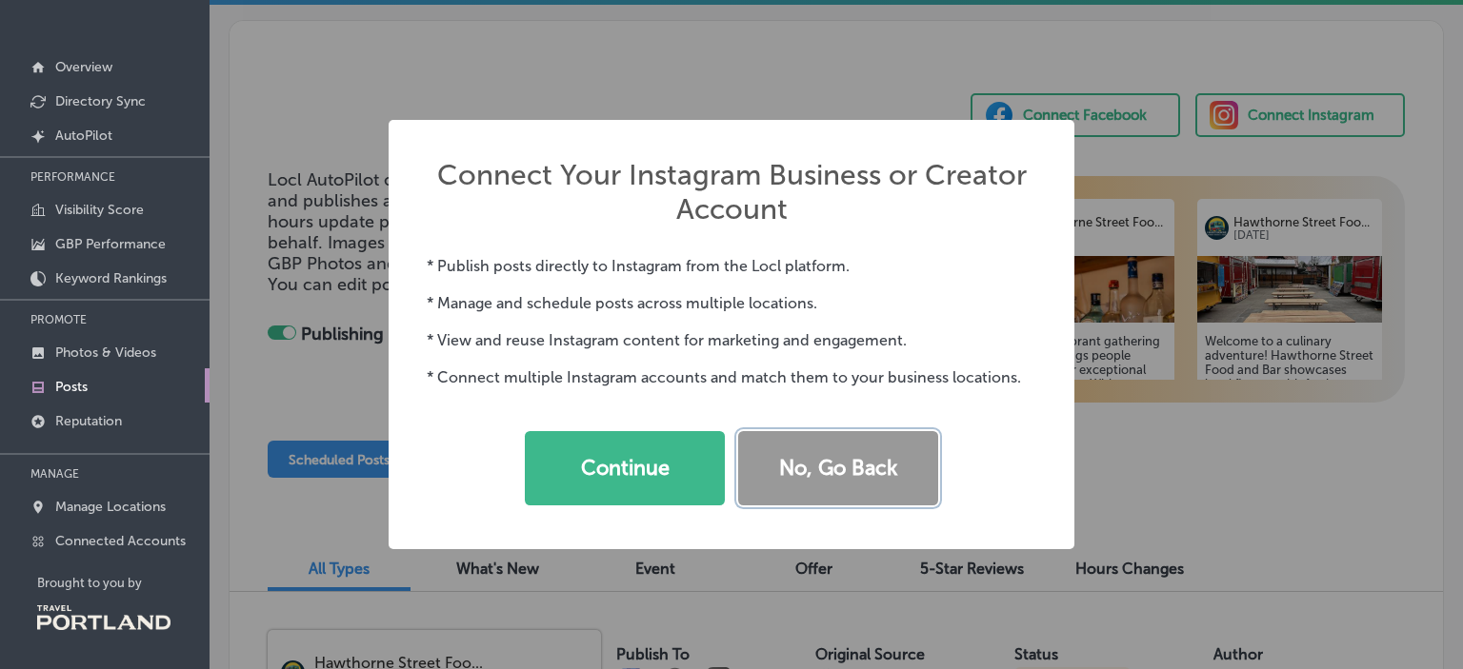
click at [837, 472] on button "No, Go Back" at bounding box center [838, 468] width 200 height 74
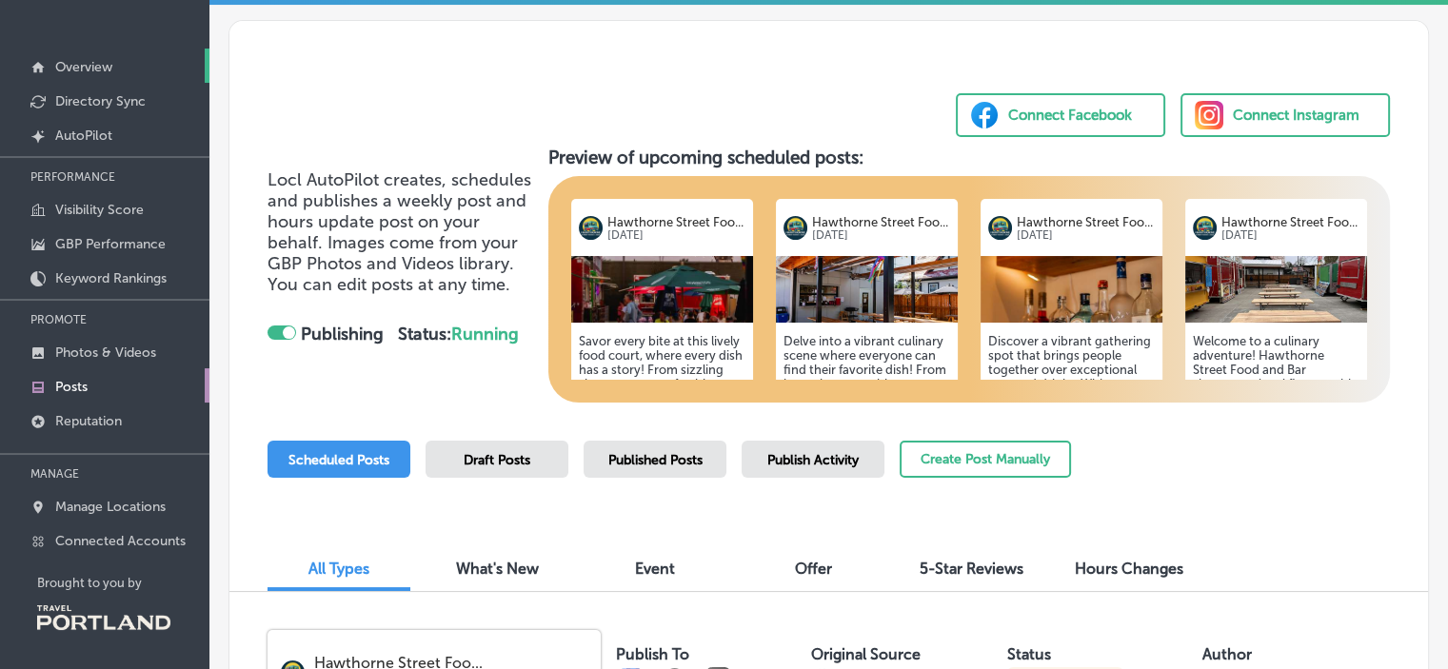
click at [68, 70] on p "Overview" at bounding box center [83, 67] width 57 height 16
